Goal: Task Accomplishment & Management: Manage account settings

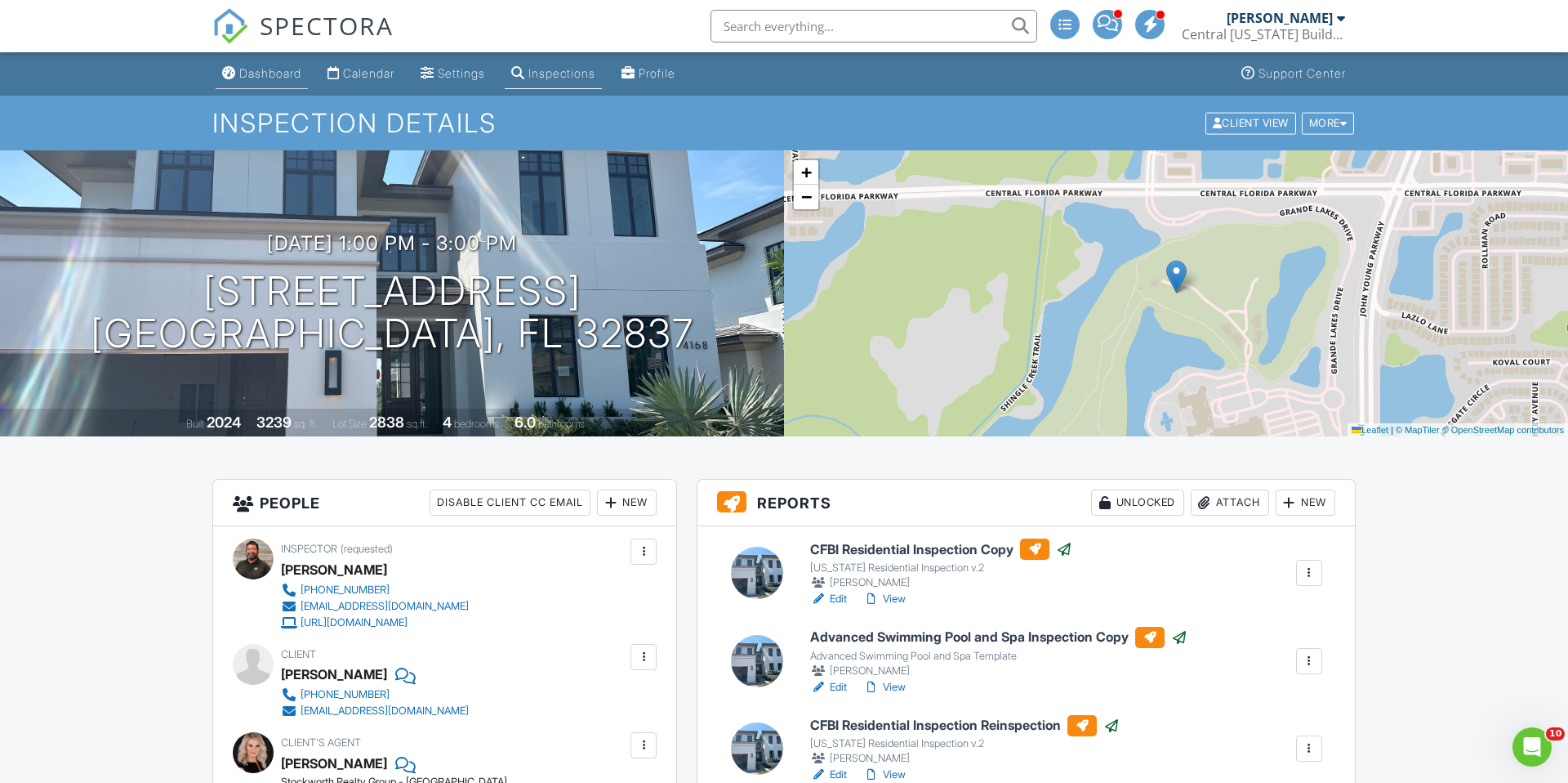
click at [279, 75] on div "Dashboard" at bounding box center [271, 73] width 62 height 14
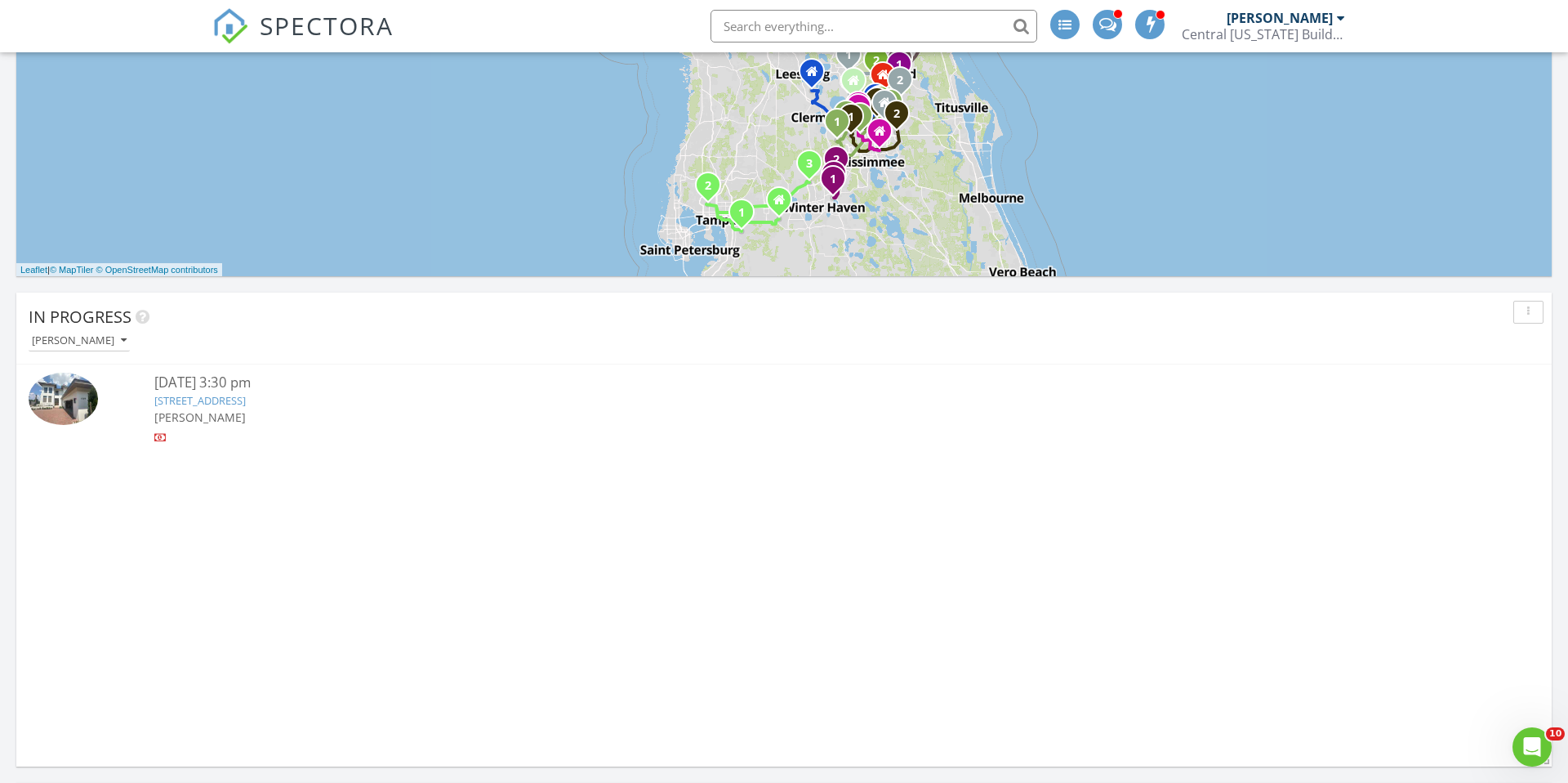
scroll to position [865, 0]
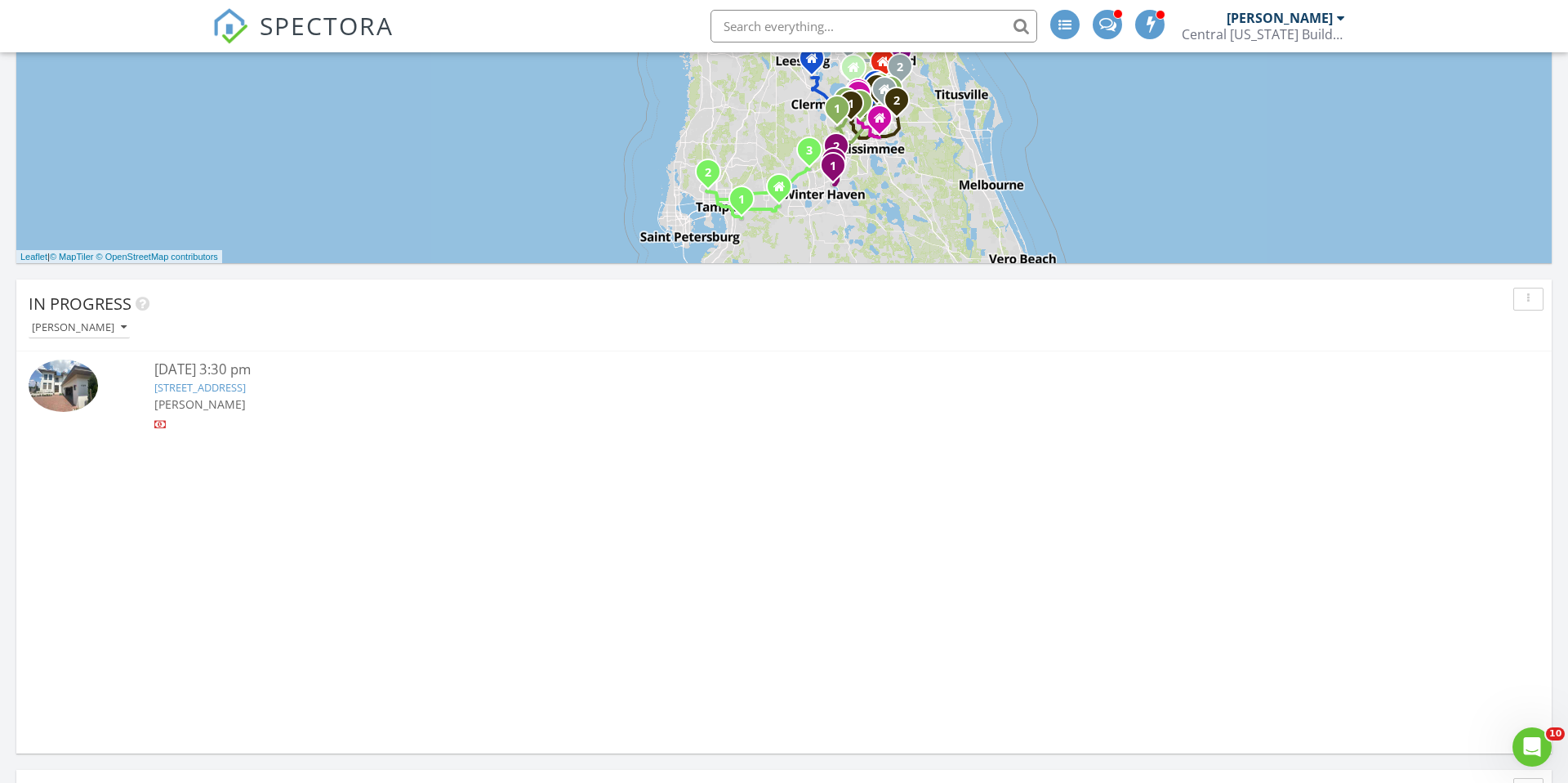
click at [297, 394] on div "4169 Grande Brick Lp 20, Orlando, FL 32837" at bounding box center [784, 388] width 1258 height 16
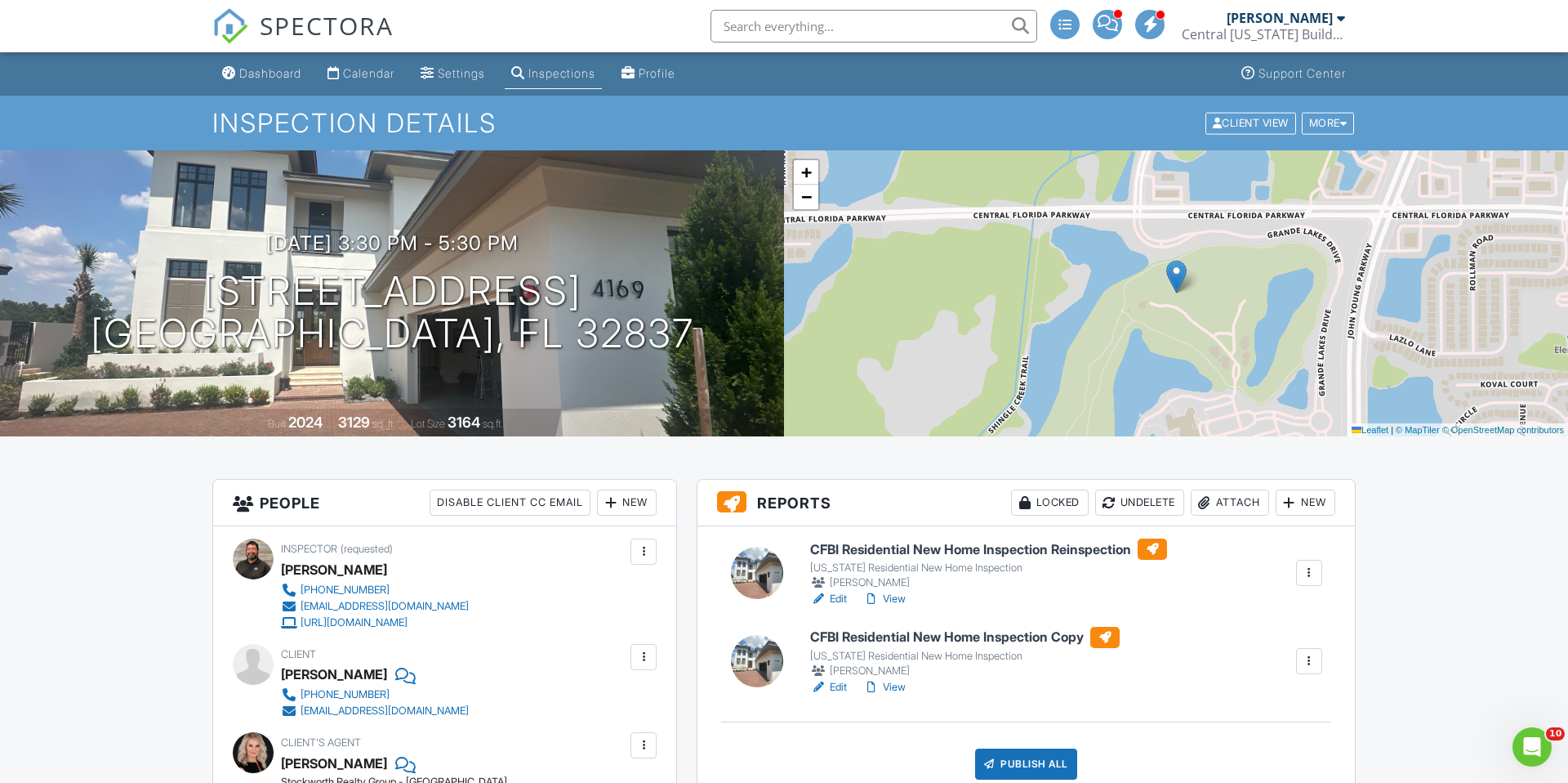
click at [894, 687] on link "View" at bounding box center [885, 687] width 43 height 17
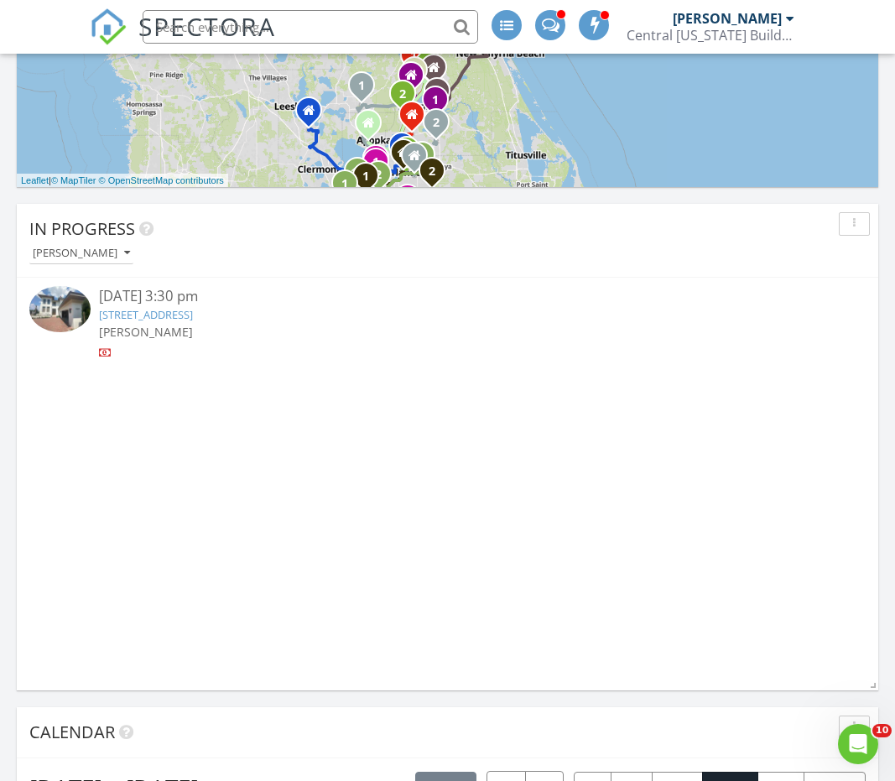
scroll to position [929, 0]
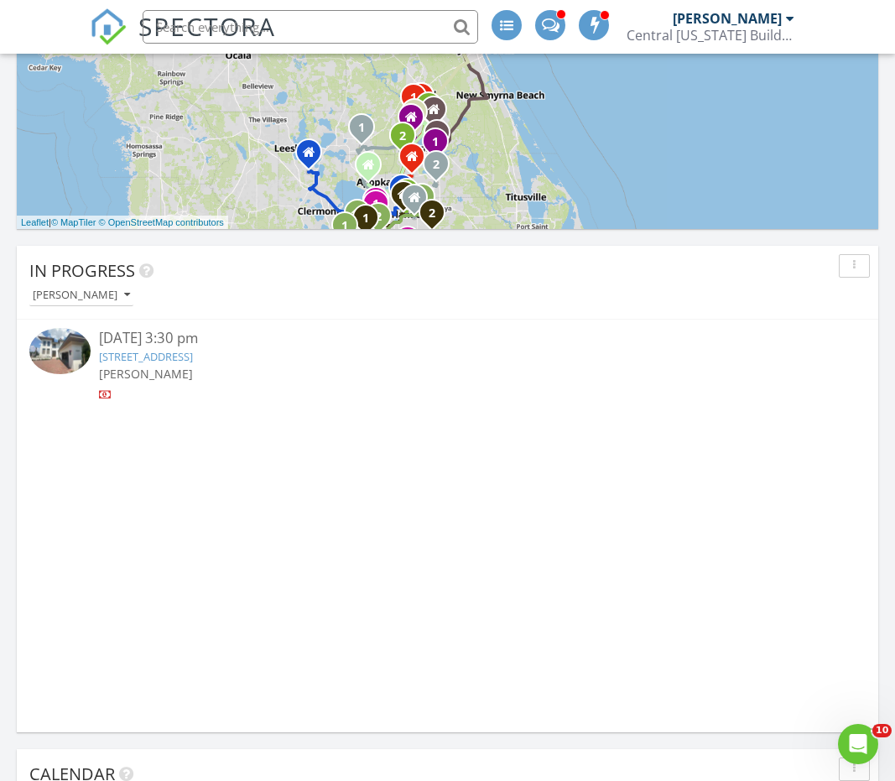
click at [193, 359] on link "4169 Grande Brick Lp 20, Orlando, FL 32837" at bounding box center [146, 356] width 94 height 15
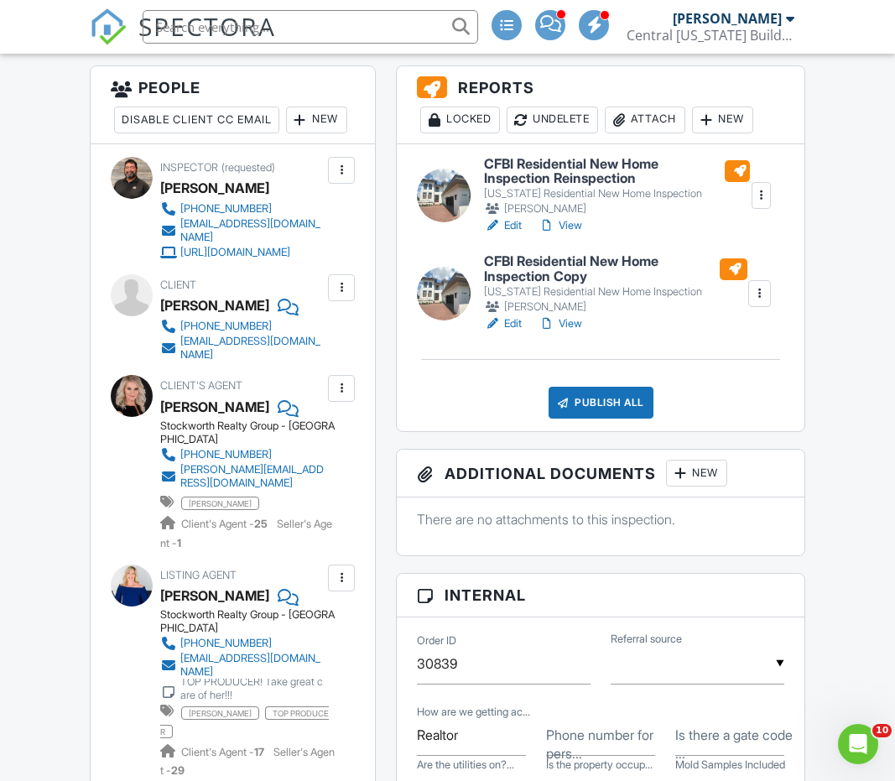
scroll to position [412, 0]
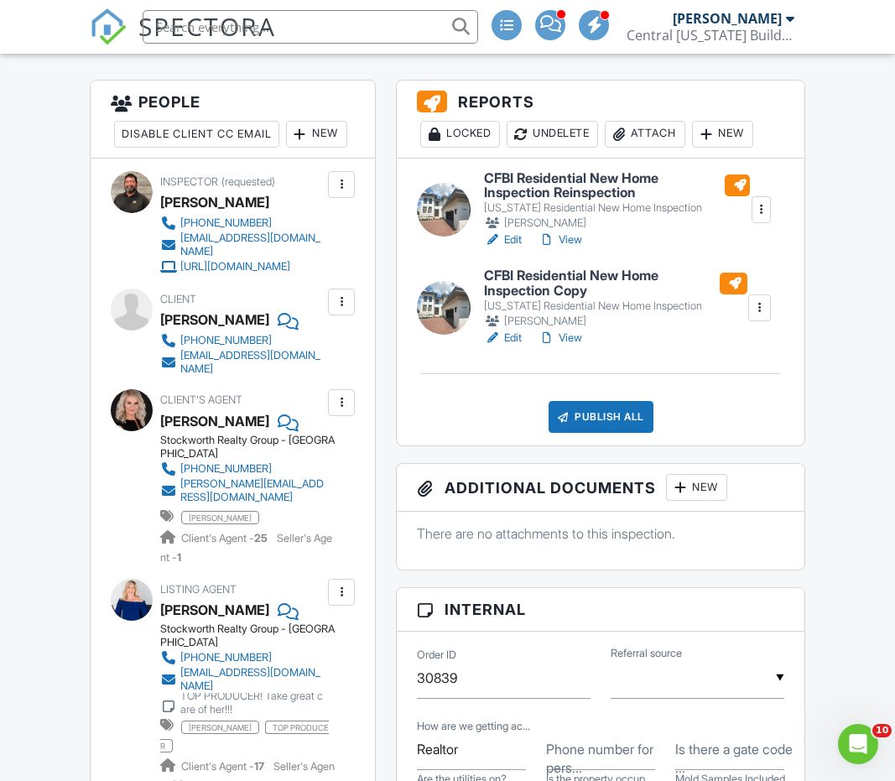
click at [508, 235] on link "Edit" at bounding box center [503, 240] width 38 height 17
click at [572, 237] on link "View" at bounding box center [561, 240] width 44 height 17
